Goal: Information Seeking & Learning: Learn about a topic

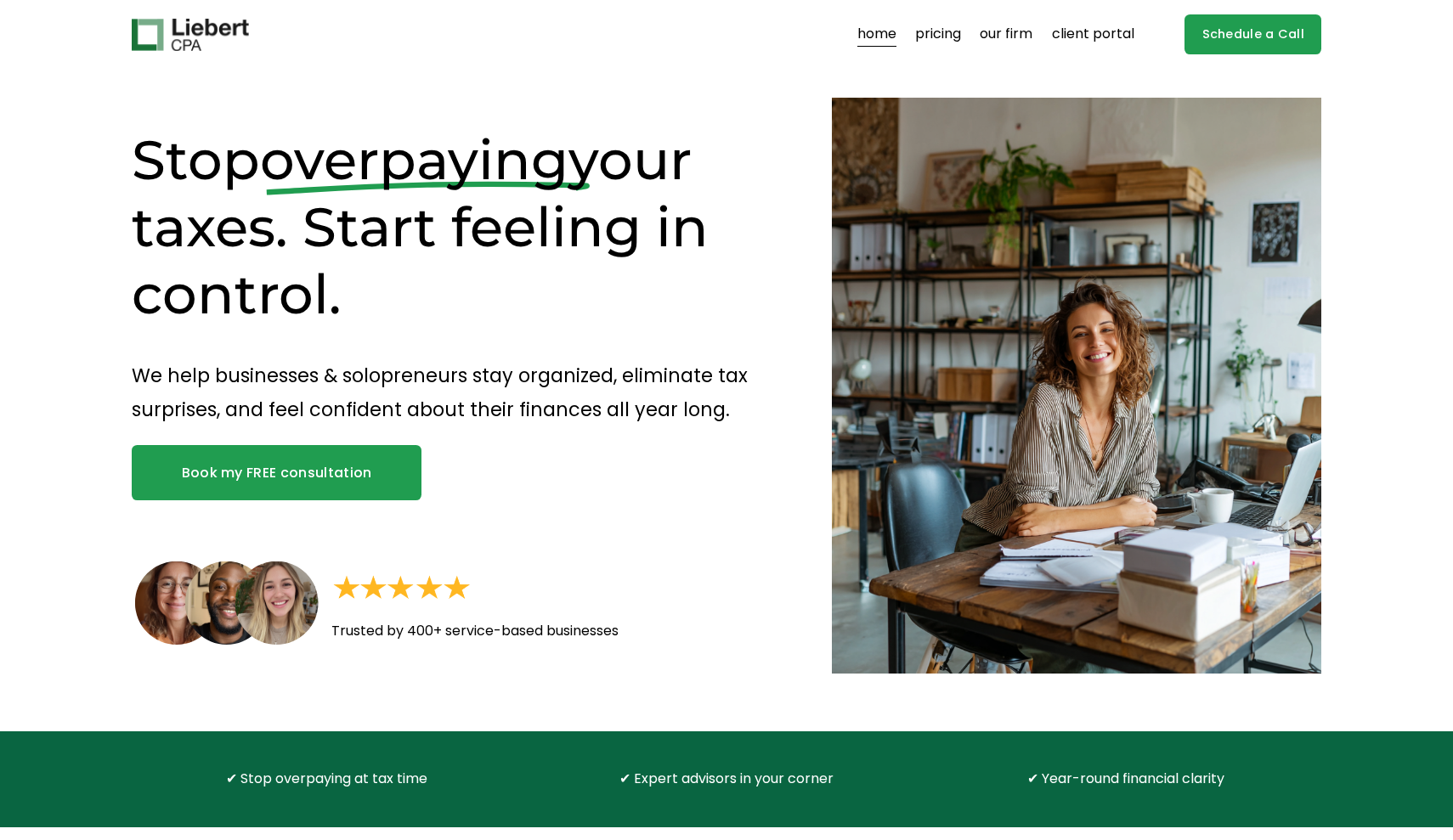
click at [1014, 44] on link "our firm" at bounding box center [1006, 35] width 52 height 27
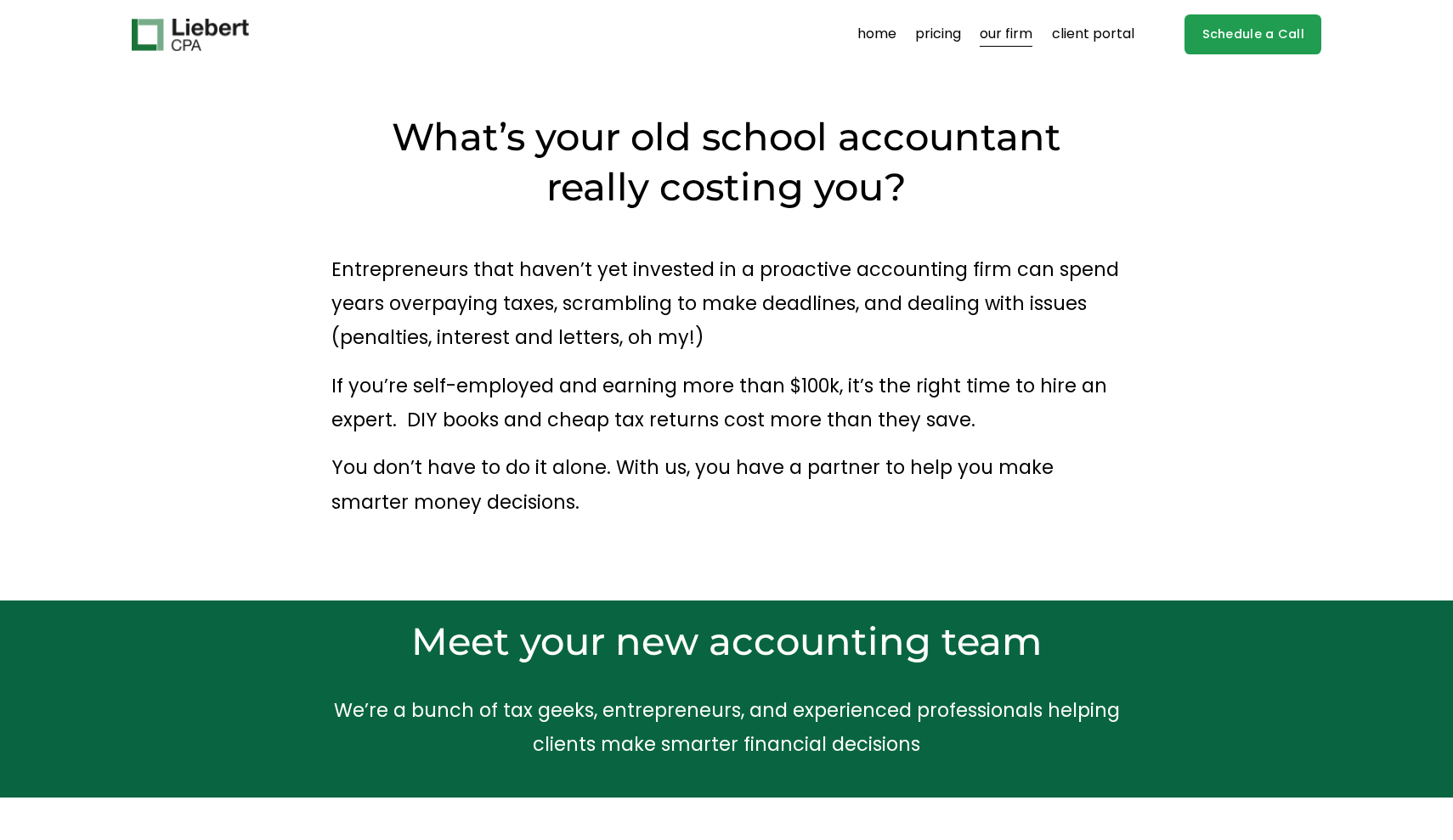
click at [960, 46] on link "pricing" at bounding box center [937, 35] width 46 height 27
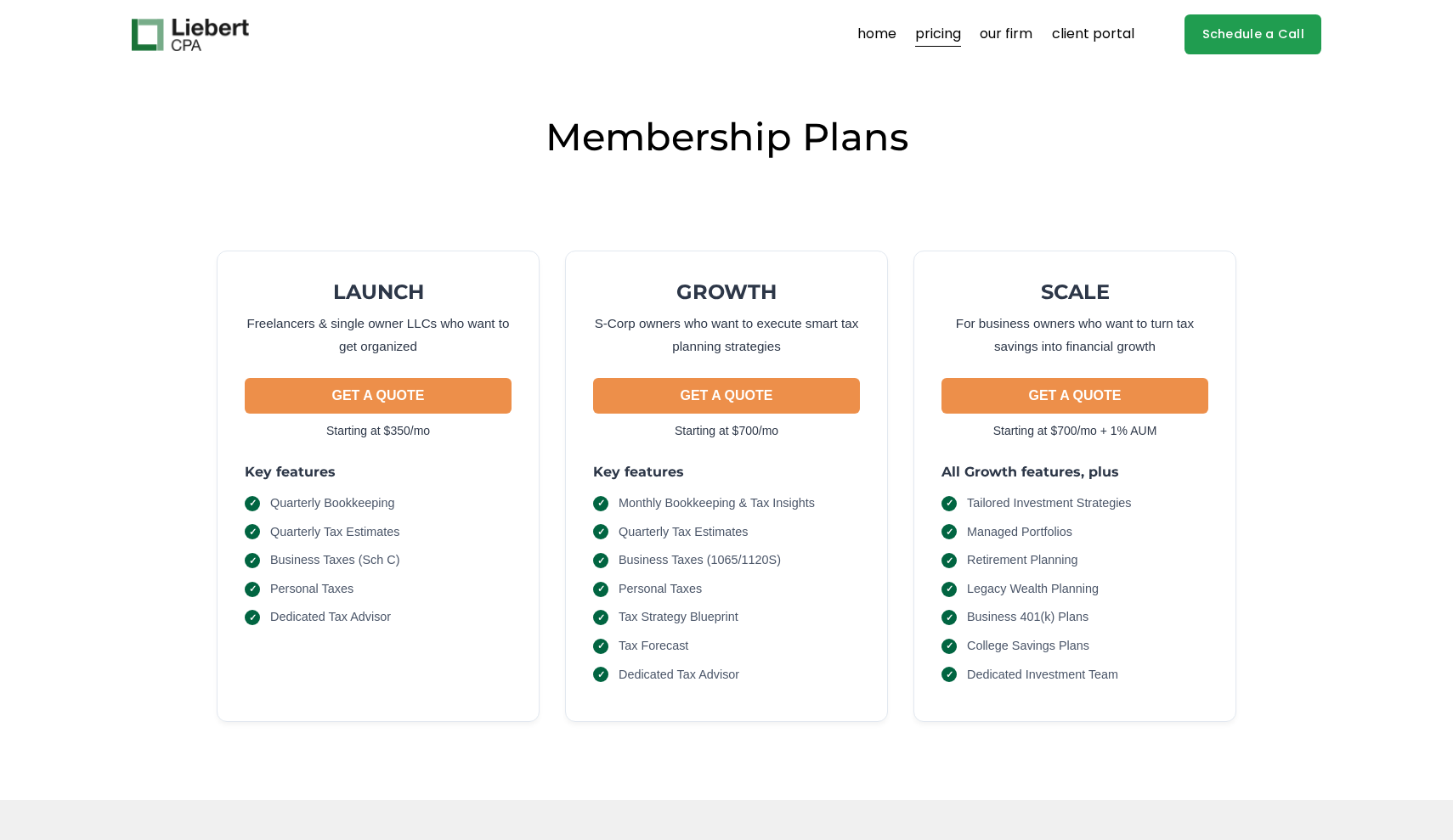
click at [882, 30] on link "home" at bounding box center [877, 35] width 39 height 27
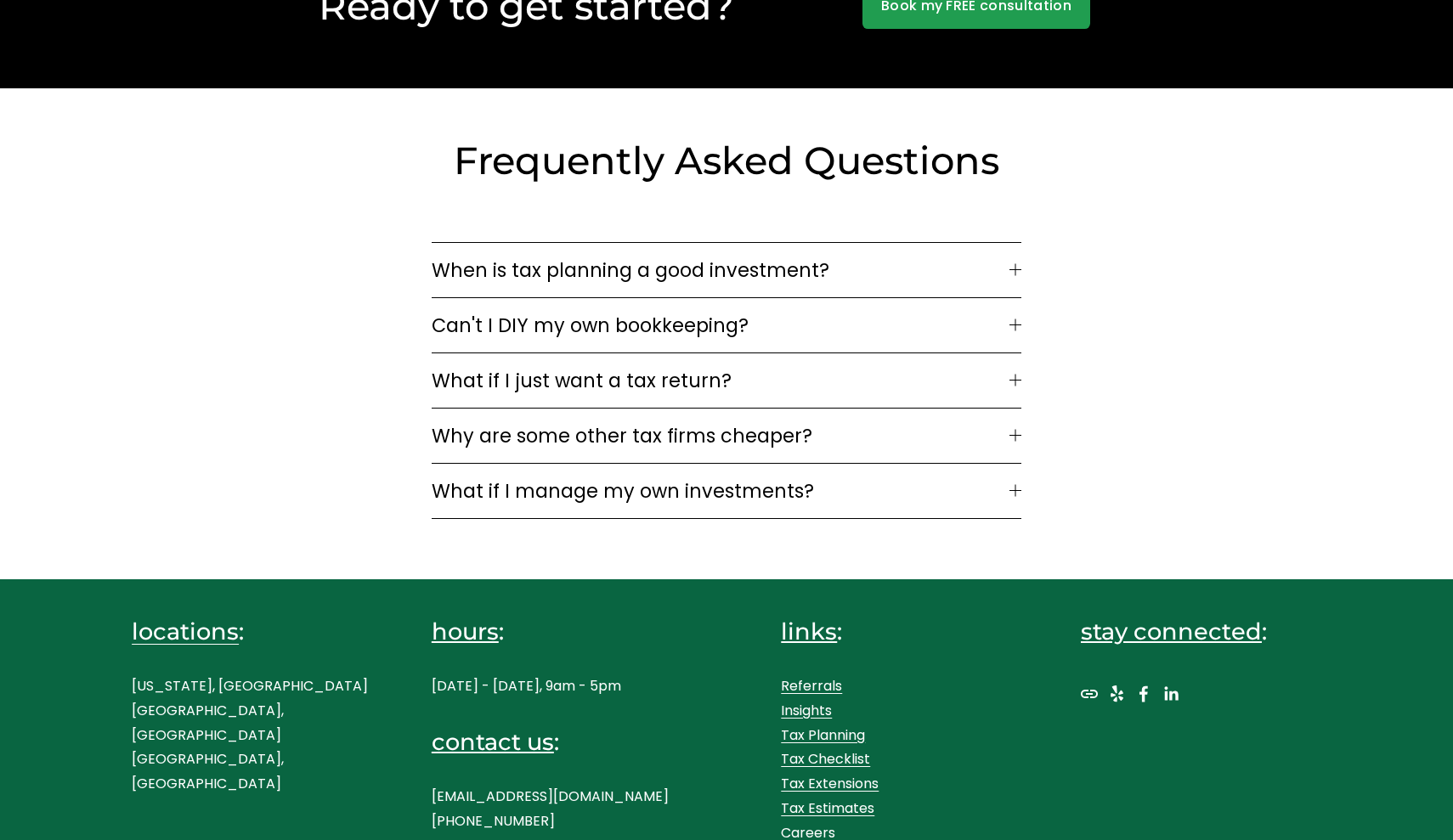
scroll to position [4490, 0]
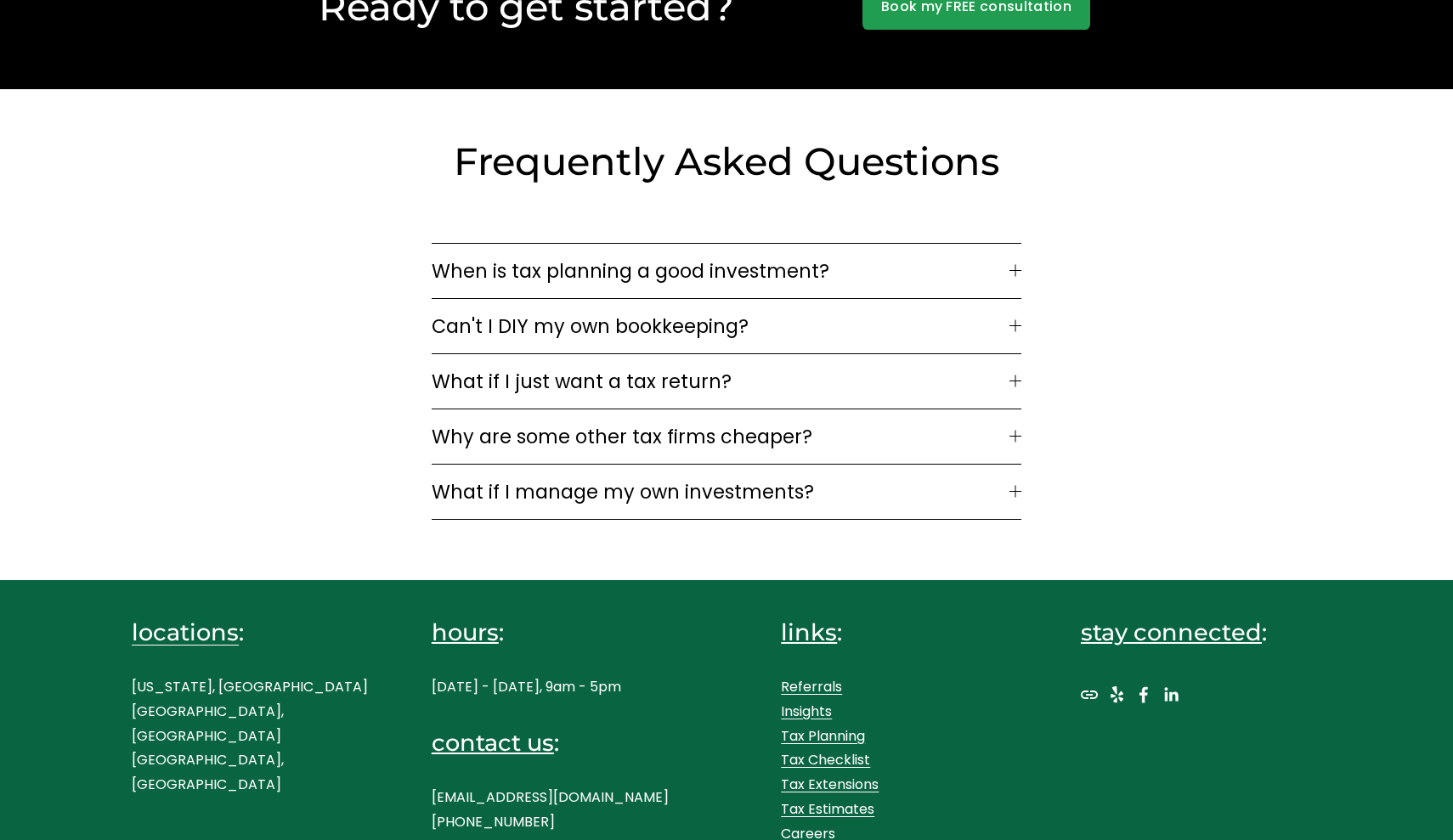
click at [590, 478] on span "What if I manage my own investments?" at bounding box center [720, 492] width 578 height 29
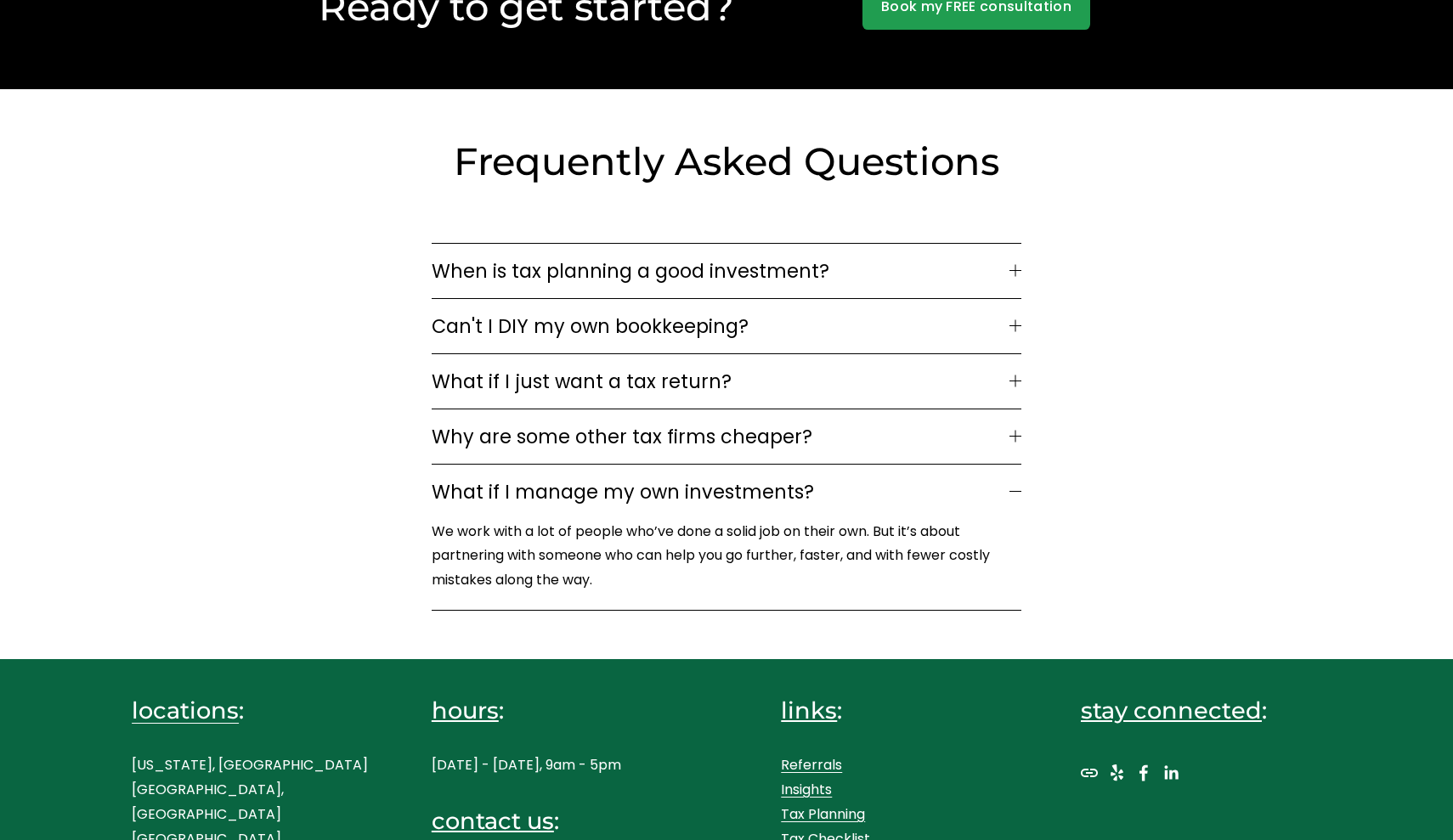
click at [593, 430] on span "Why are some other tax firms cheaper?" at bounding box center [720, 437] width 578 height 29
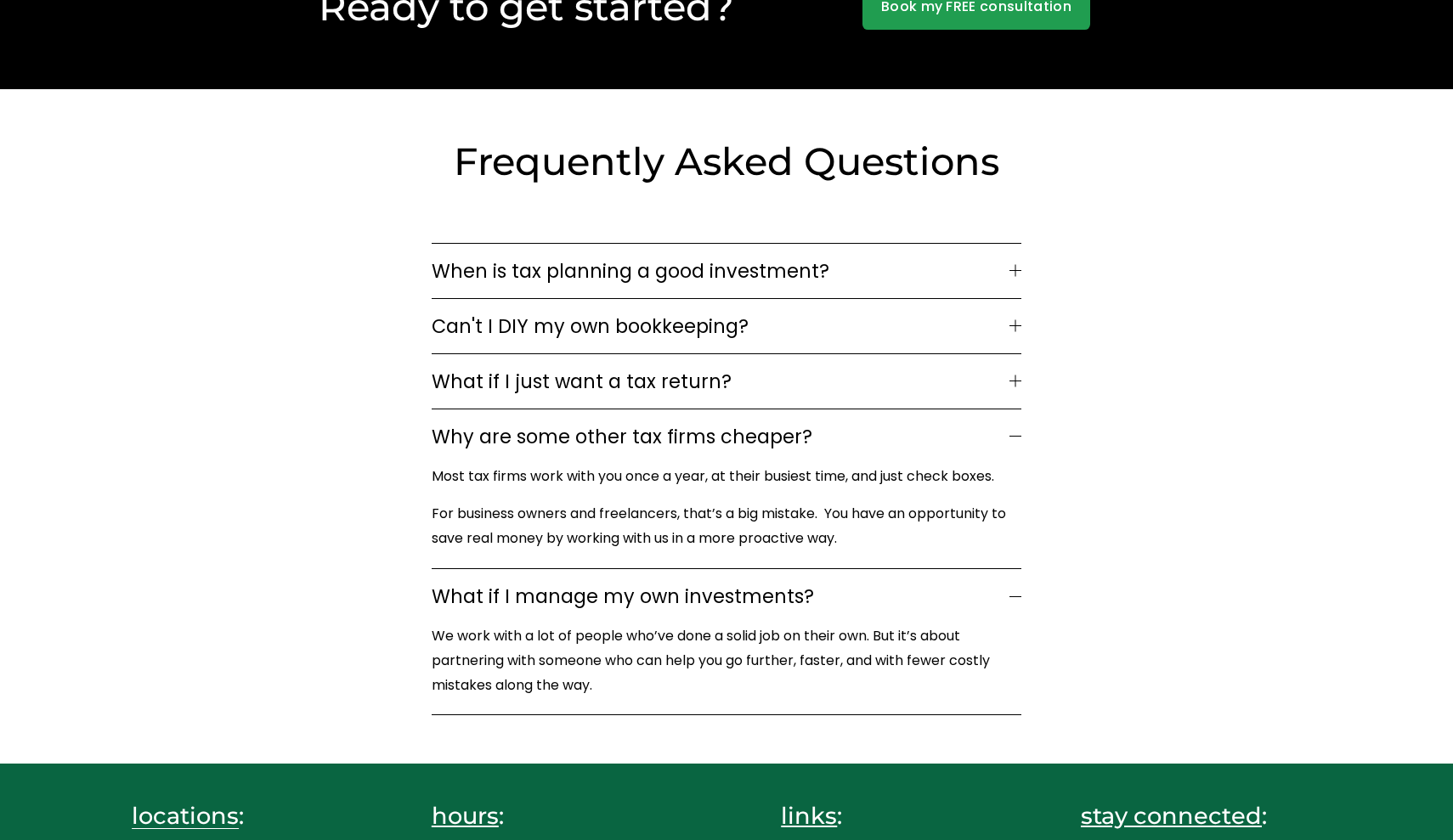
click at [495, 312] on span "Can't I DIY my own bookkeeping?" at bounding box center [720, 326] width 578 height 29
